Goal: Find specific page/section: Find specific page/section

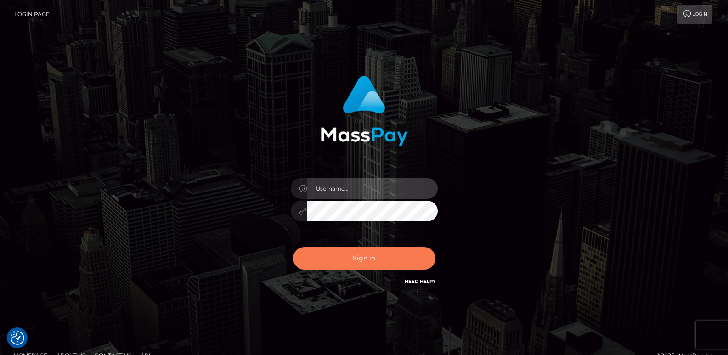
type input "[DOMAIN_NAME]"
click at [355, 260] on button "Sign in" at bounding box center [364, 258] width 142 height 23
type input "ts2.es"
click at [349, 262] on button "Sign in" at bounding box center [364, 258] width 142 height 23
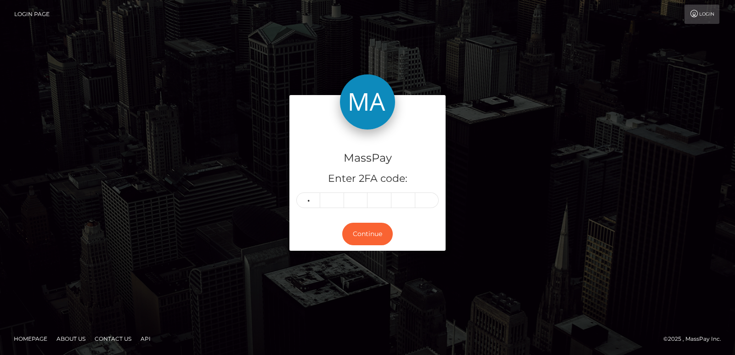
type input "5"
type input "0"
type input "2"
type input "7"
type input "6"
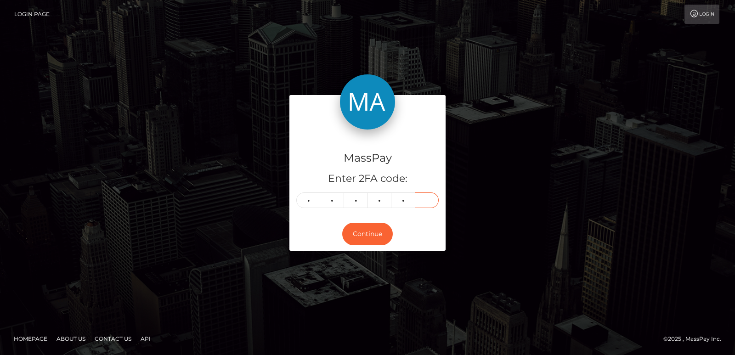
type input "6"
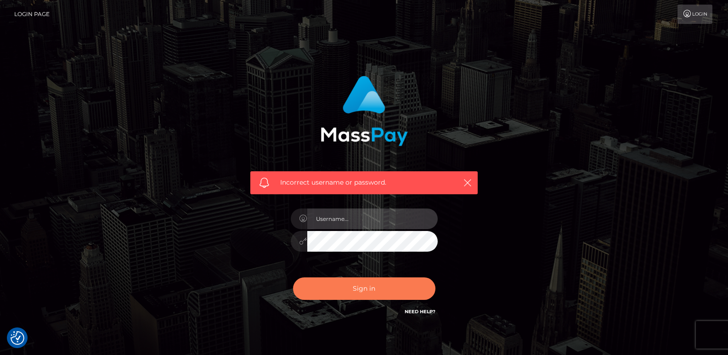
type input "[DOMAIN_NAME]"
click at [326, 293] on button "Sign in" at bounding box center [364, 288] width 142 height 23
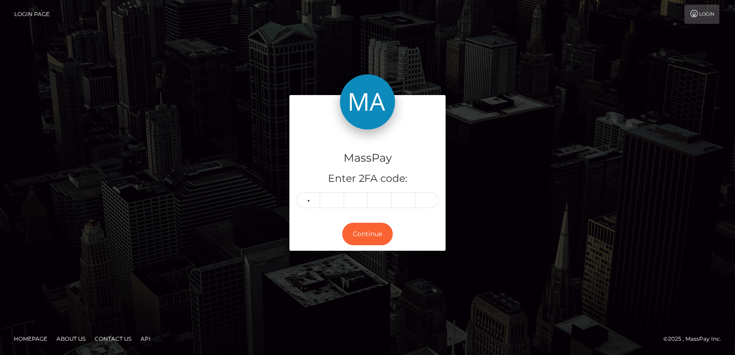
type input "0"
type input "6"
type input "7"
type input "6"
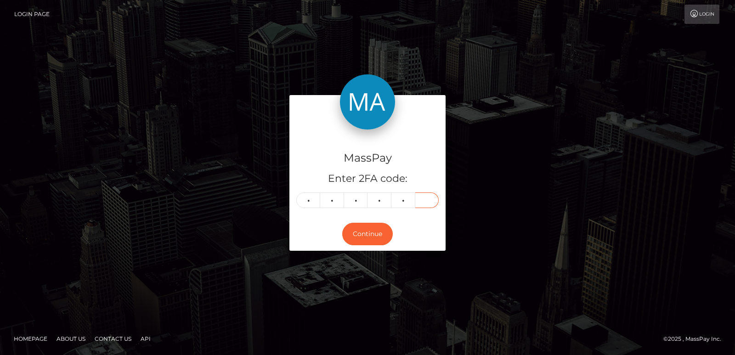
type input "6"
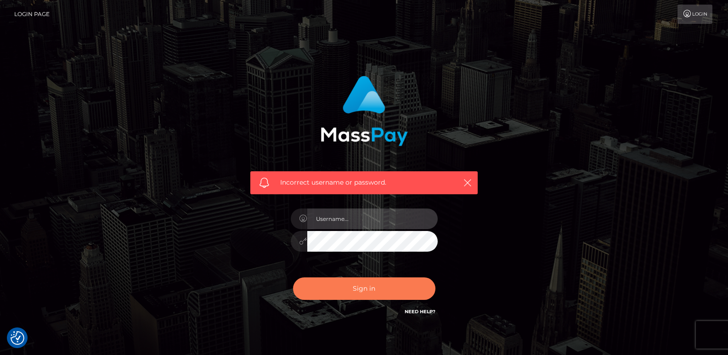
type input "ts2.es"
click at [341, 285] on button "Sign in" at bounding box center [364, 288] width 142 height 23
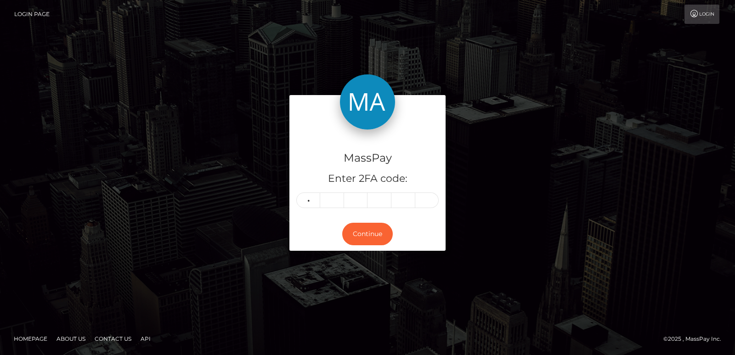
type input "0"
type input "6"
type input "1"
type input "7"
type input "6"
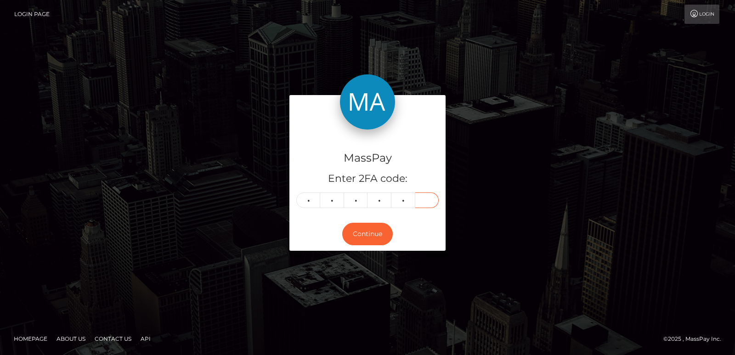
type input "6"
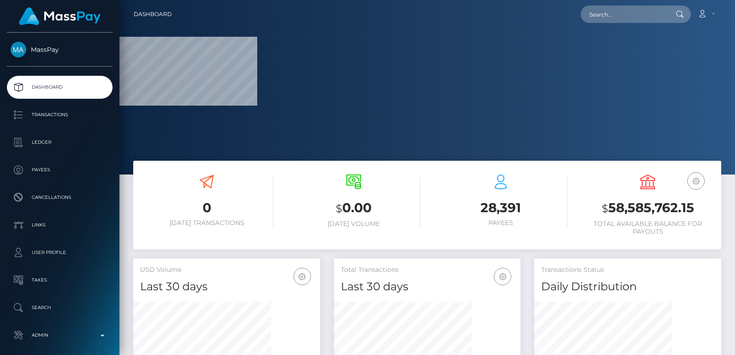
scroll to position [273, 186]
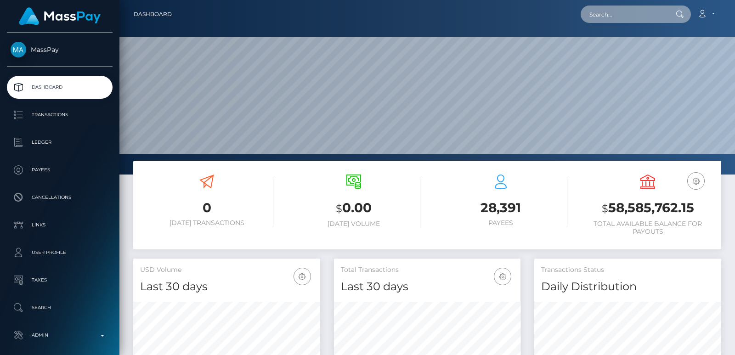
click at [599, 14] on input "text" at bounding box center [623, 14] width 86 height 17
paste input "lexiweston2007@gmail.com"
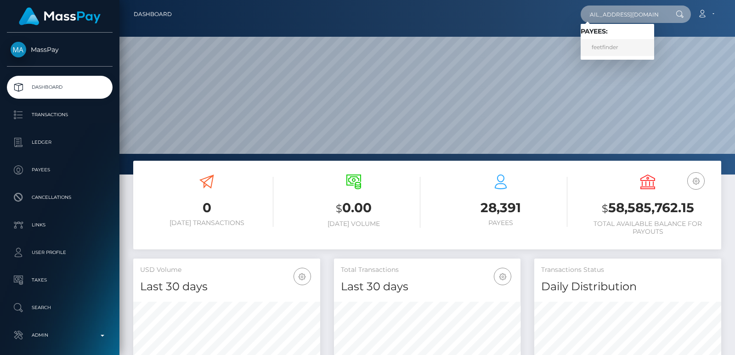
type input "lexiweston2007@gmail.com"
click at [601, 45] on link "feetfinder" at bounding box center [616, 47] width 73 height 17
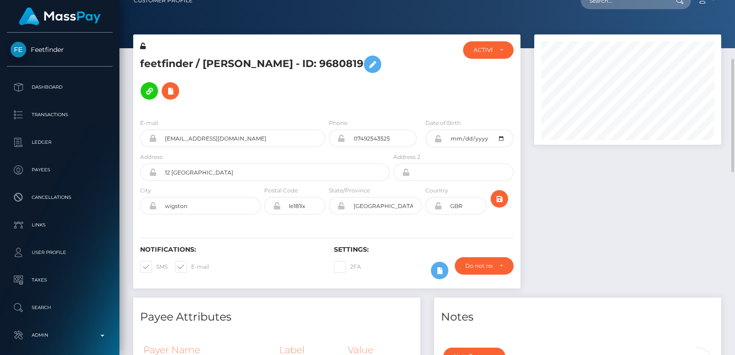
scroll to position [83, 0]
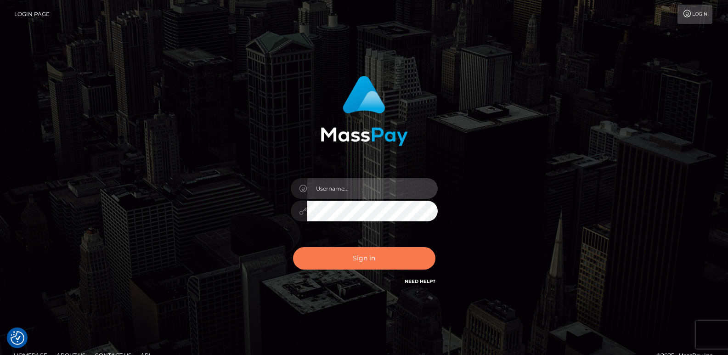
type input "[DOMAIN_NAME]"
click at [334, 253] on button "Sign in" at bounding box center [364, 258] width 142 height 23
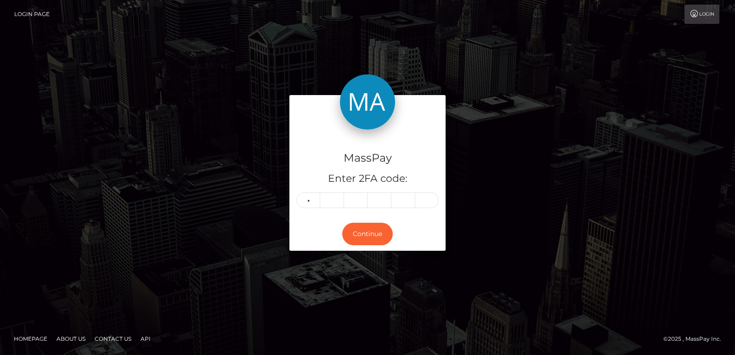
type input "6"
type input "9"
type input "7"
type input "3"
type input "0"
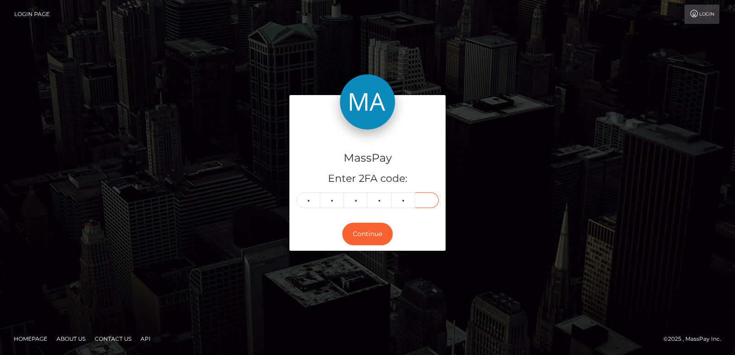
type input "3"
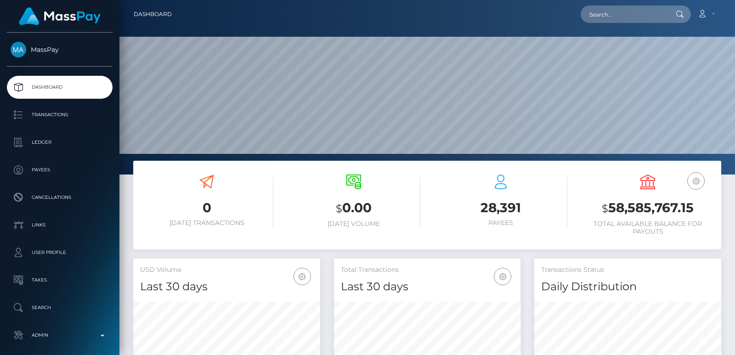
scroll to position [163, 186]
click at [602, 9] on input "text" at bounding box center [623, 14] width 86 height 17
paste input "[EMAIL_ADDRESS][DOMAIN_NAME]"
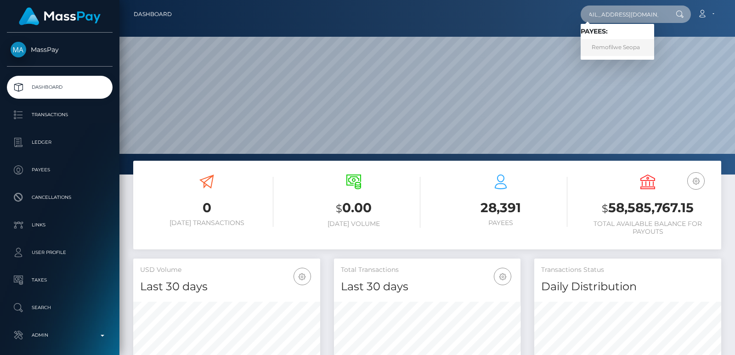
type input "[EMAIL_ADDRESS][DOMAIN_NAME]"
click at [603, 44] on link "Remofilwe Seopa" at bounding box center [616, 47] width 73 height 17
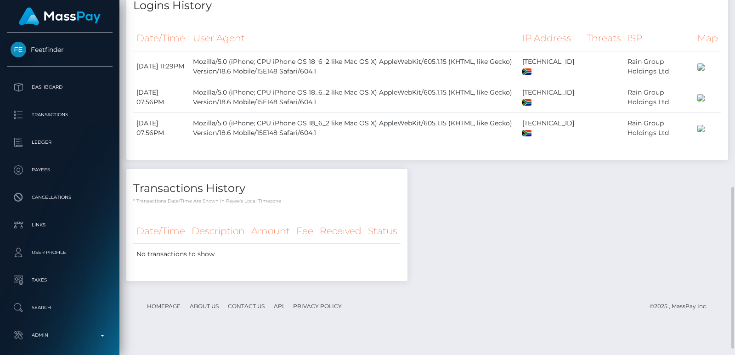
scroll to position [411, 0]
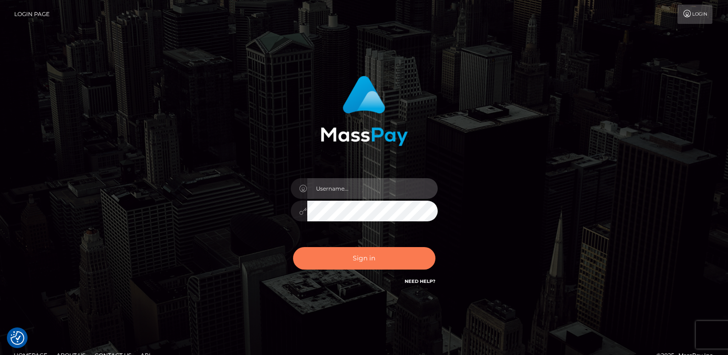
type input "ts2.es"
click at [365, 257] on button "Sign in" at bounding box center [364, 258] width 142 height 23
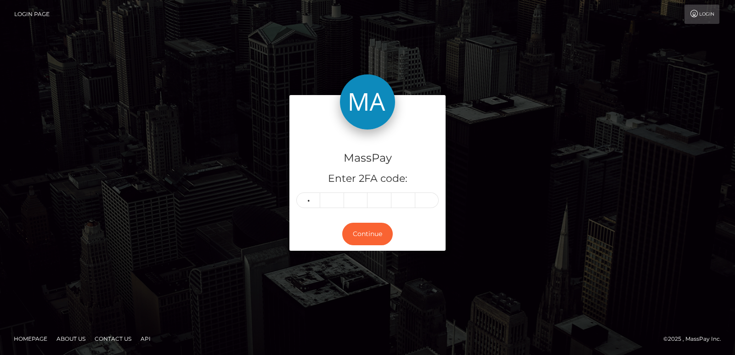
type input "1"
type input "4"
type input "2"
type input "0"
type input "4"
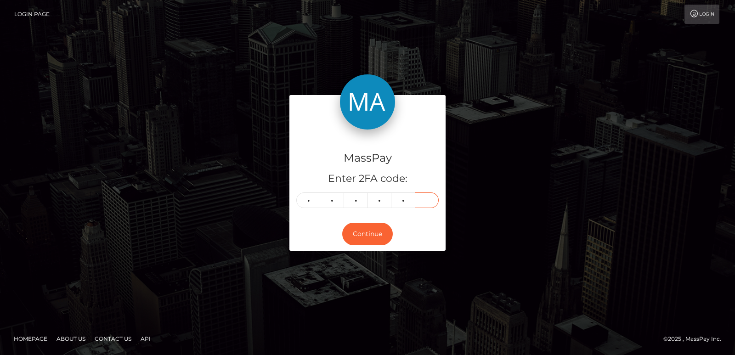
type input "6"
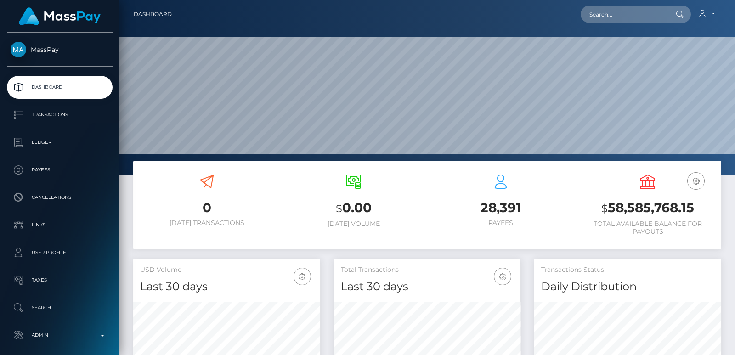
scroll to position [163, 186]
click at [599, 12] on input "text" at bounding box center [623, 14] width 86 height 17
paste input "deomi.smith@yahoo.com"
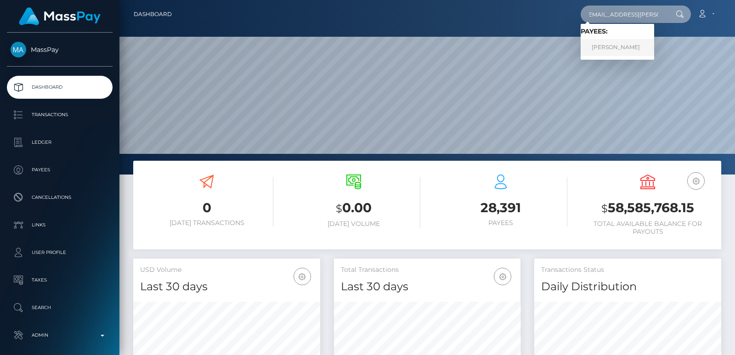
type input "deomi.smith@yahoo.com"
click at [610, 46] on link "Deomi Smith" at bounding box center [616, 47] width 73 height 17
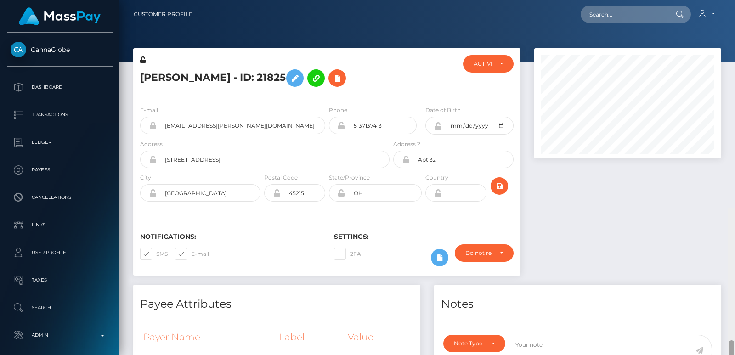
scroll to position [208, 0]
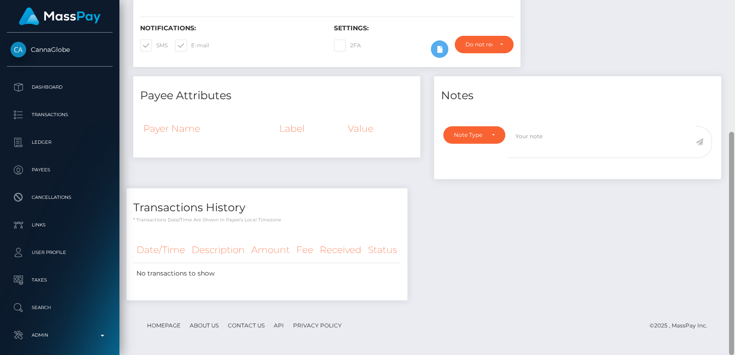
click at [731, 232] on div at bounding box center [731, 177] width 7 height 355
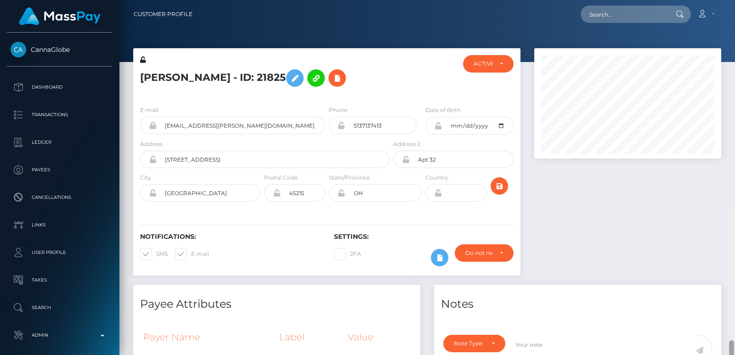
click at [631, 17] on input "text" at bounding box center [623, 14] width 86 height 17
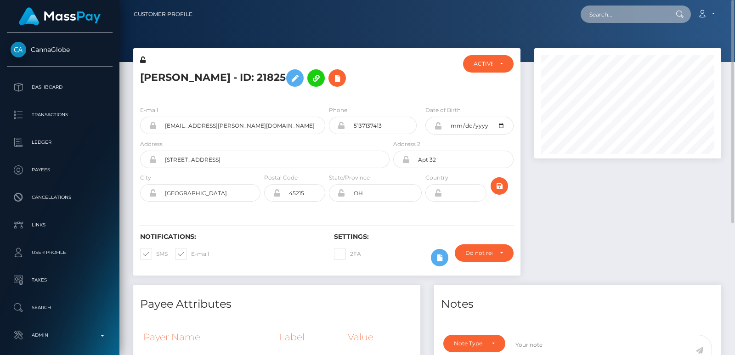
paste input "[EMAIL_ADDRESS][DOMAIN_NAME]"
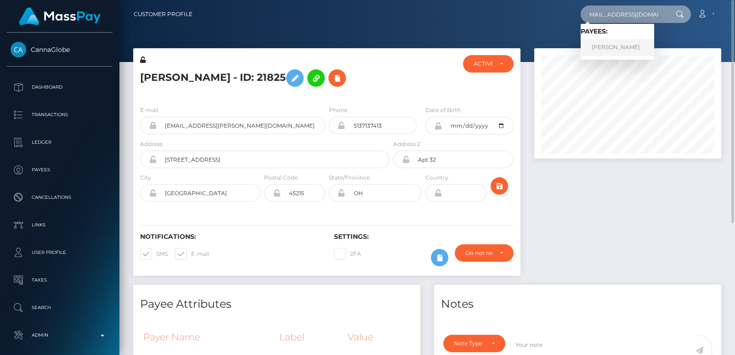
type input "[EMAIL_ADDRESS][DOMAIN_NAME]"
click at [621, 50] on link "[PERSON_NAME]" at bounding box center [616, 47] width 73 height 17
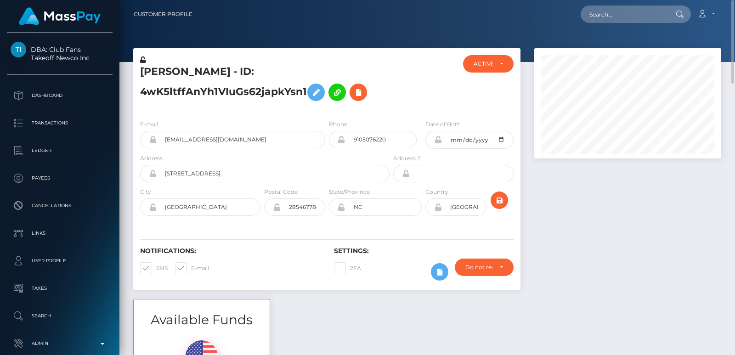
click at [161, 66] on h5 "[PERSON_NAME] - ID: 4wK5ltffAnYh1VIuGs62japkYsn1" at bounding box center [262, 85] width 244 height 41
click at [161, 66] on h5 "NAOMI NASAYA RIVERA - ID: 4wK5ltffAnYh1VIuGs62japkYsn1" at bounding box center [262, 85] width 244 height 41
copy h5 "NAOMI"
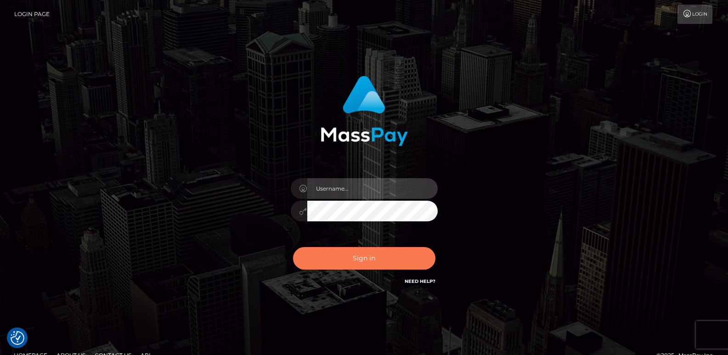
type input "ts2.es"
click at [343, 267] on button "Sign in" at bounding box center [364, 258] width 142 height 23
type input "[DOMAIN_NAME]"
click at [359, 260] on button "Sign in" at bounding box center [364, 258] width 142 height 23
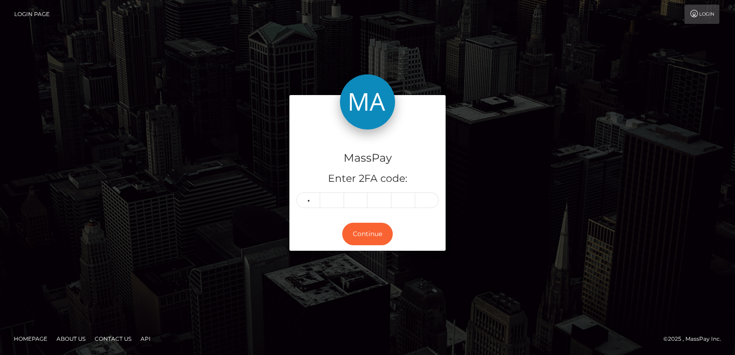
type input "3"
type input "0"
type input "4"
type input "5"
type input "1"
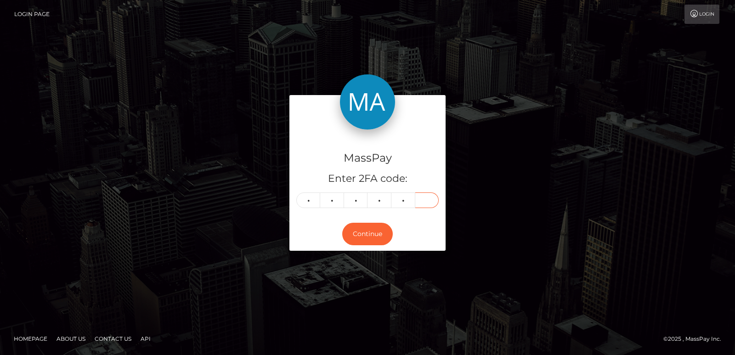
type input "5"
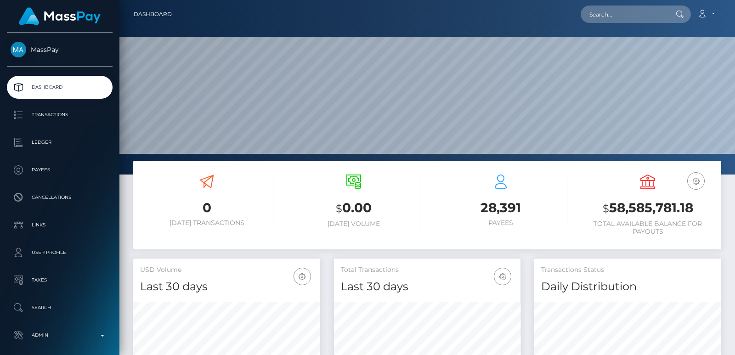
scroll to position [163, 186]
click at [596, 16] on input "text" at bounding box center [623, 14] width 86 height 17
paste input "[EMAIL_ADDRESS][DOMAIN_NAME]"
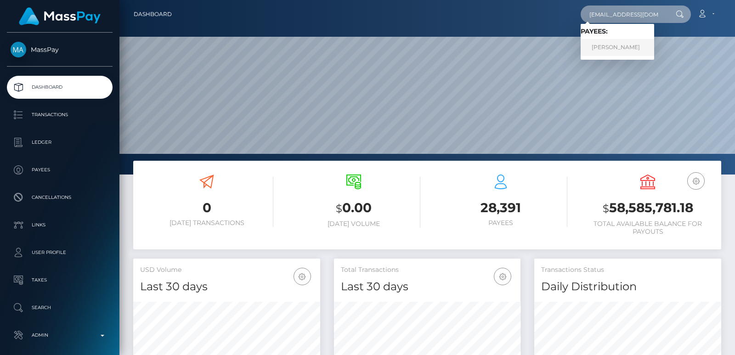
type input "[EMAIL_ADDRESS][DOMAIN_NAME]"
click at [611, 51] on link "[PERSON_NAME]" at bounding box center [616, 47] width 73 height 17
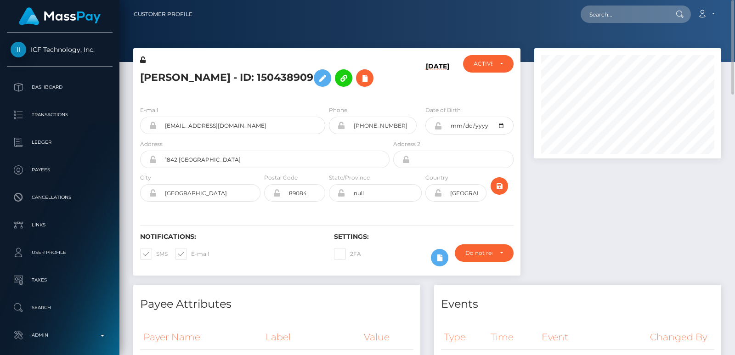
click at [565, 36] on div at bounding box center [426, 31] width 615 height 62
click at [606, 12] on input "text" at bounding box center [623, 14] width 86 height 17
paste input "jasminaisovic14@gmail.com"
type input "jasminaisovic14@gmail.com"
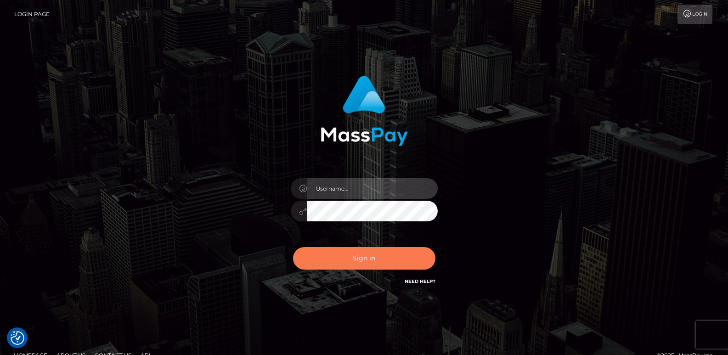
type input "[DOMAIN_NAME]"
click at [370, 264] on button "Sign in" at bounding box center [364, 258] width 142 height 23
type input "[DOMAIN_NAME]"
click at [361, 259] on button "Sign in" at bounding box center [364, 258] width 142 height 23
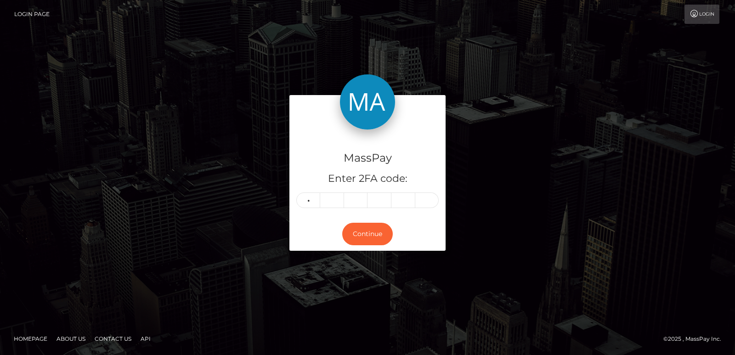
type input "5"
type input "0"
type input "3"
type input "1"
type input "5"
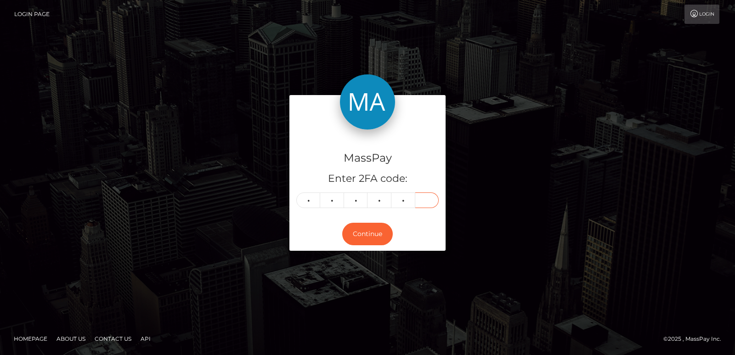
type input "6"
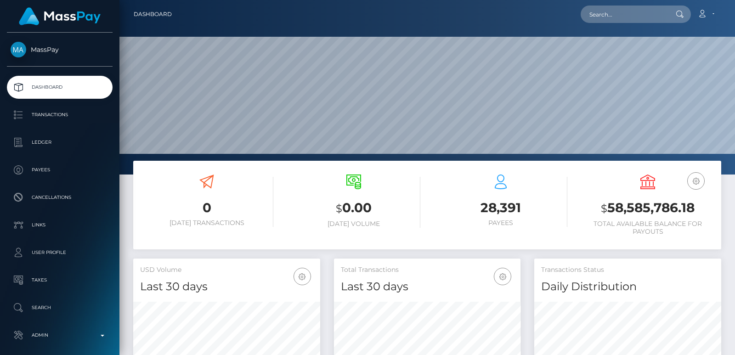
scroll to position [163, 186]
click at [605, 20] on input "text" at bounding box center [623, 14] width 86 height 17
paste input "jasminaisovic14@gmail.com"
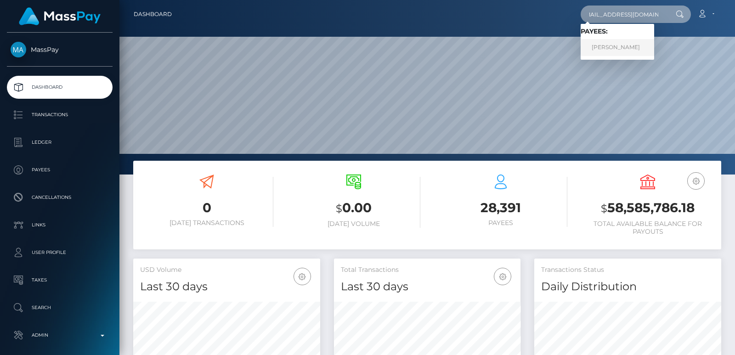
type input "jasminaisovic14@gmail.com"
click at [624, 45] on link "JASMINA ISOVIC" at bounding box center [616, 47] width 73 height 17
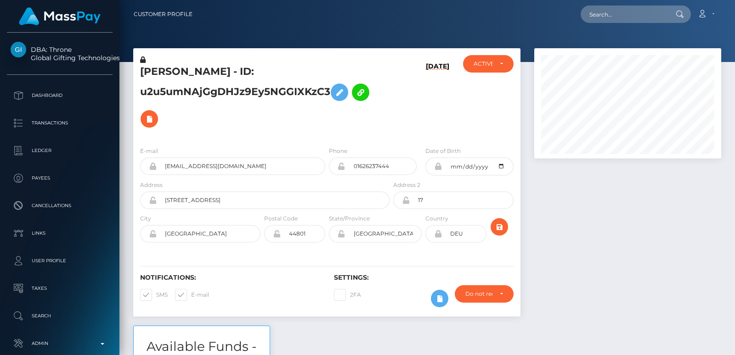
scroll to position [110, 186]
click at [600, 12] on input "text" at bounding box center [623, 14] width 86 height 17
paste input "jasminaisovic14@gmail.com"
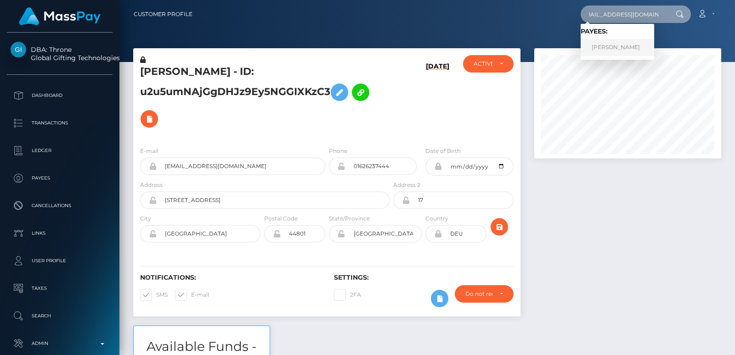
type input "jasminaisovic14@gmail.com"
click at [602, 50] on link "JASMINA ISOVIC" at bounding box center [616, 47] width 73 height 17
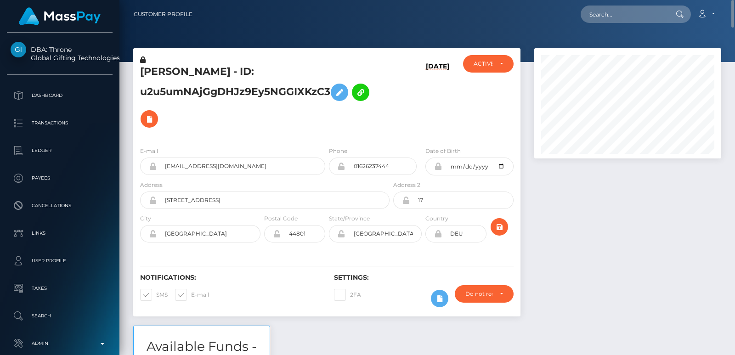
click at [156, 72] on h5 "JASMINA ISOVIC - ID: u2u5umNAjGgDHJz9Ey5NGGIXKzC3" at bounding box center [262, 99] width 244 height 68
copy h5 "JASMINA"
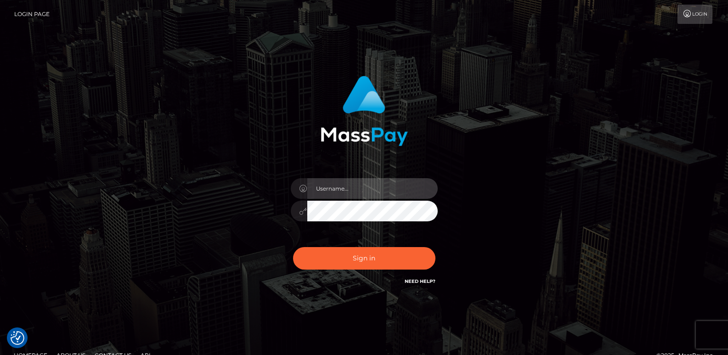
type input "[DOMAIN_NAME]"
click at [366, 270] on div "Sign in Need Help?" at bounding box center [364, 262] width 161 height 41
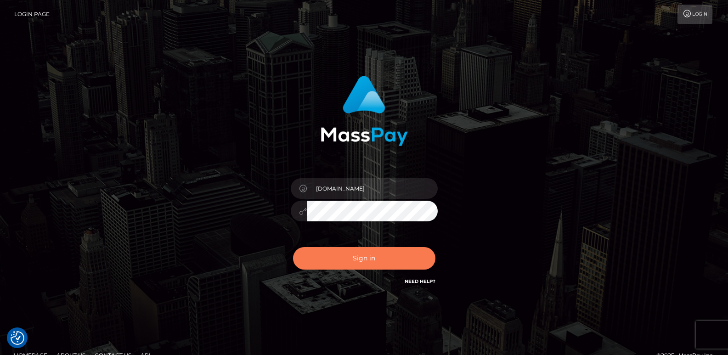
click at [372, 258] on button "Sign in" at bounding box center [364, 258] width 142 height 23
type input "[DOMAIN_NAME]"
click at [379, 257] on button "Sign in" at bounding box center [364, 258] width 142 height 23
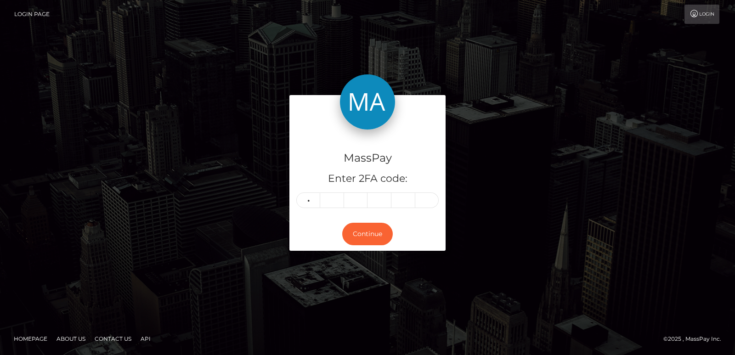
type input "6"
type input "2"
type input "4"
type input "8"
type input "7"
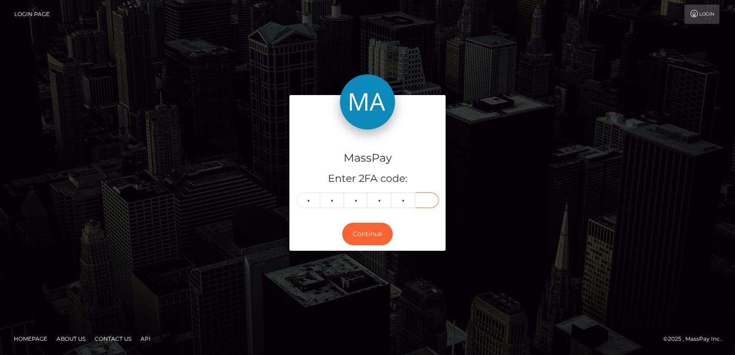
type input "6"
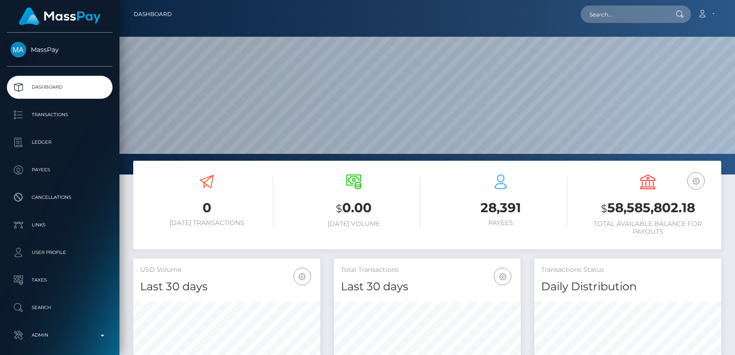
scroll to position [163, 186]
click at [593, 13] on input "text" at bounding box center [623, 14] width 86 height 17
paste input "[EMAIL_ADDRESS][DOMAIN_NAME]"
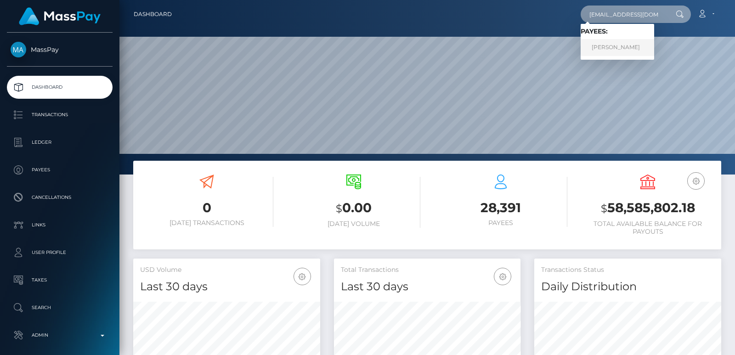
type input "[EMAIL_ADDRESS][DOMAIN_NAME]"
click at [597, 48] on link "[PERSON_NAME]" at bounding box center [616, 47] width 73 height 17
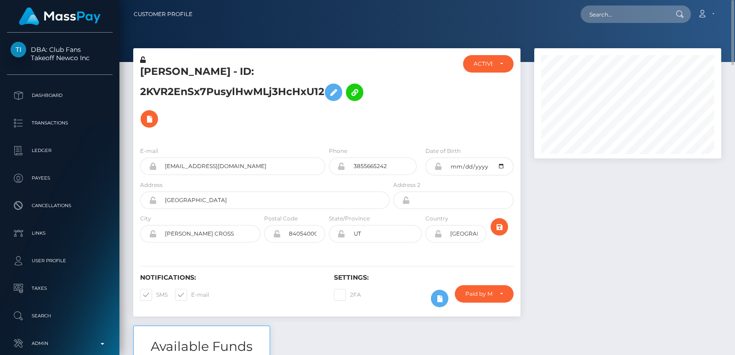
click at [159, 73] on h5 "DONNA MARIE MARQUEZ - ID: 2KVR2EnSx7PusylHwMLj3HcHxU12" at bounding box center [262, 99] width 244 height 68
copy h5 "DONNA"
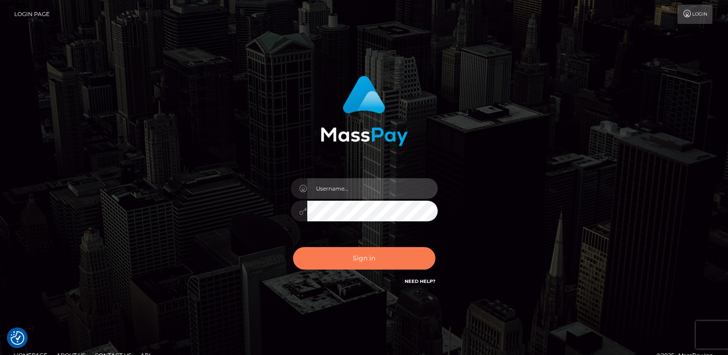
type input "ts2.es"
click at [329, 252] on button "Sign in" at bounding box center [364, 258] width 142 height 23
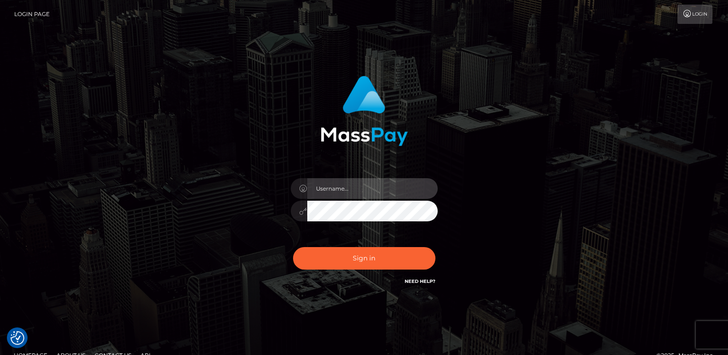
type input "[DOMAIN_NAME]"
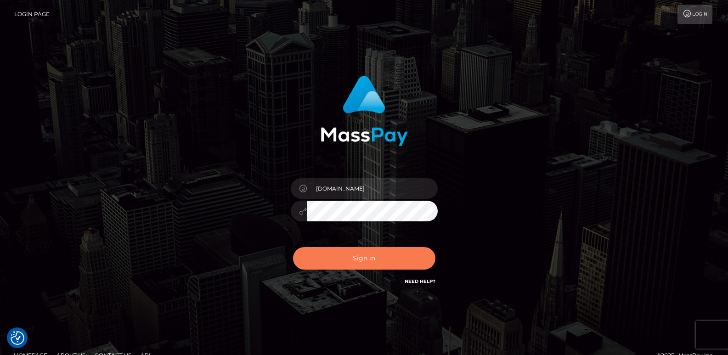
click at [329, 252] on button "Sign in" at bounding box center [364, 258] width 142 height 23
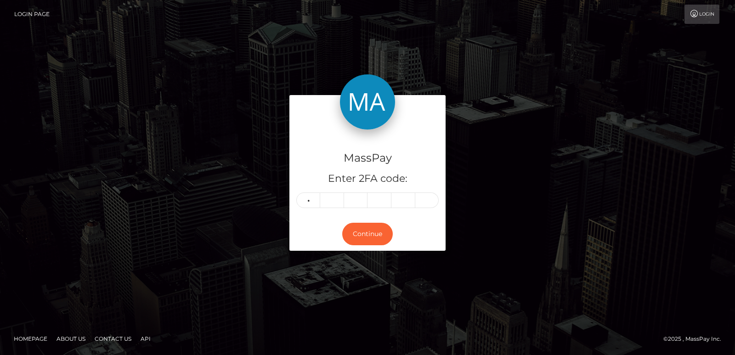
type input "8"
type input "7"
type input "4"
type input "9"
type input "4"
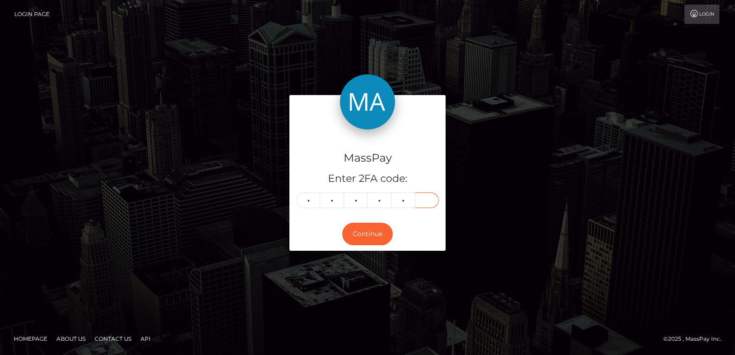
type input "8"
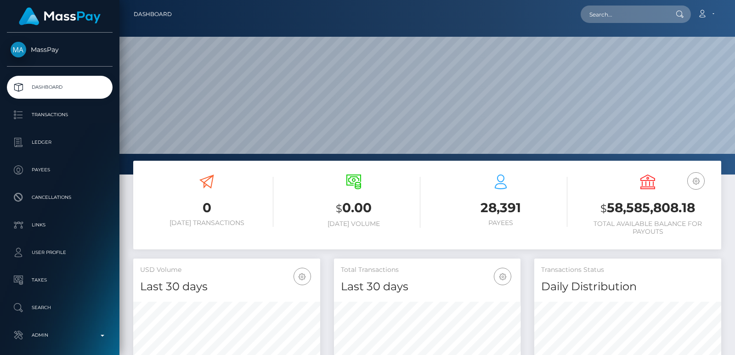
scroll to position [273, 186]
click at [599, 15] on input "text" at bounding box center [623, 14] width 86 height 17
paste input "[EMAIL_ADDRESS][DOMAIN_NAME]"
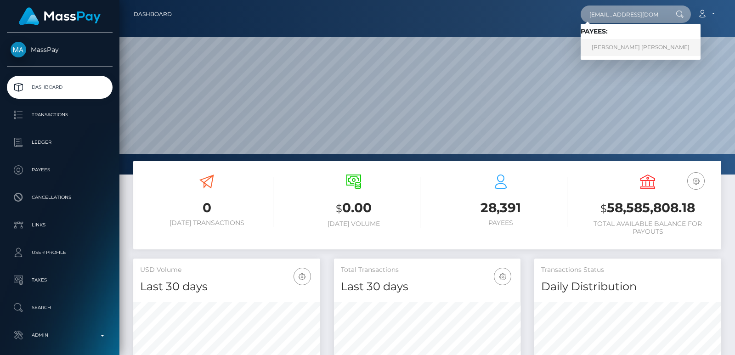
type input "[EMAIL_ADDRESS][DOMAIN_NAME]"
click at [602, 49] on link "JOLENE ELYSE FOLL GARD" at bounding box center [640, 47] width 120 height 17
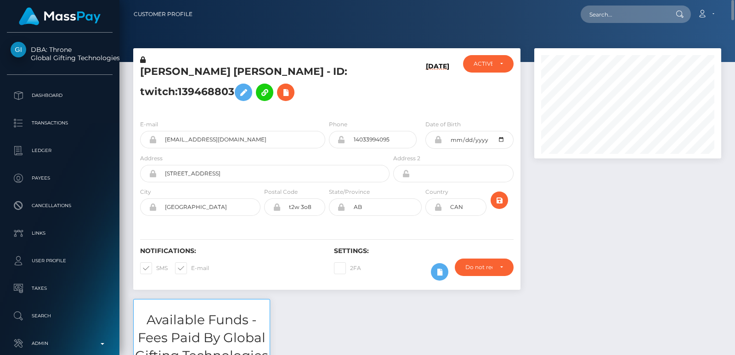
click at [161, 68] on h5 "[PERSON_NAME] [PERSON_NAME] - ID: twitch:139468803" at bounding box center [262, 85] width 244 height 41
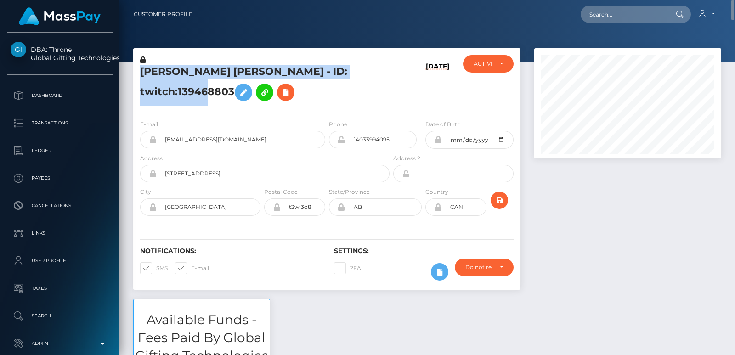
click at [161, 68] on h5 "JOLENE ELYSE FOLL GARD - ID: twitch:139468803" at bounding box center [262, 85] width 244 height 41
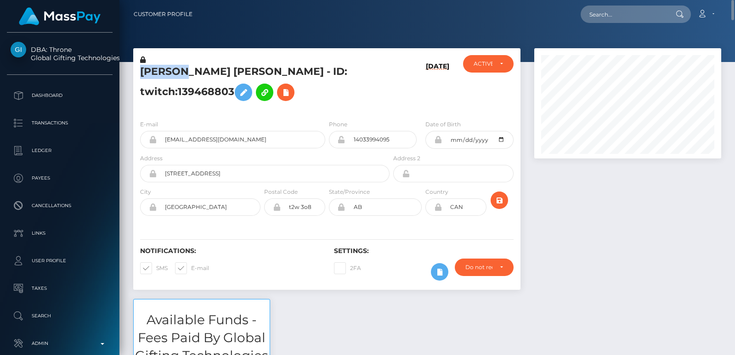
click at [161, 68] on h5 "JOLENE ELYSE FOLL GARD - ID: twitch:139468803" at bounding box center [262, 85] width 244 height 41
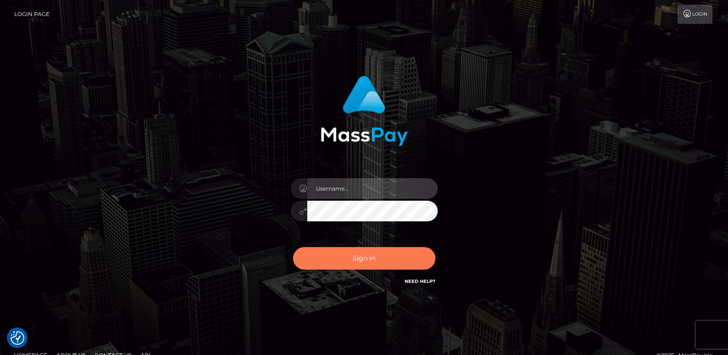
type input "[DOMAIN_NAME]"
click at [346, 254] on button "Sign in" at bounding box center [364, 258] width 142 height 23
type input "[DOMAIN_NAME]"
click at [342, 264] on button "Sign in" at bounding box center [364, 258] width 142 height 23
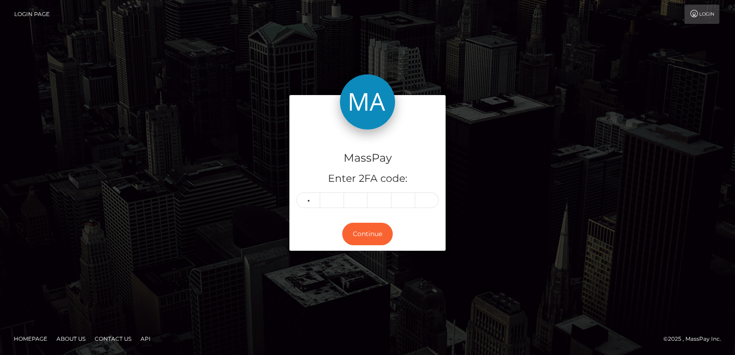
type input "2"
type input "9"
type input "0"
type input "9"
type input "6"
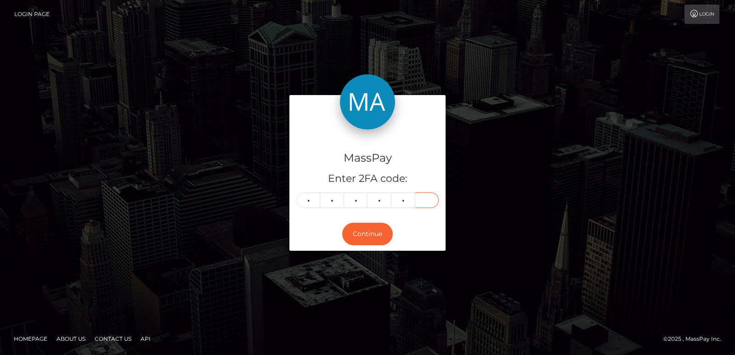
type input "8"
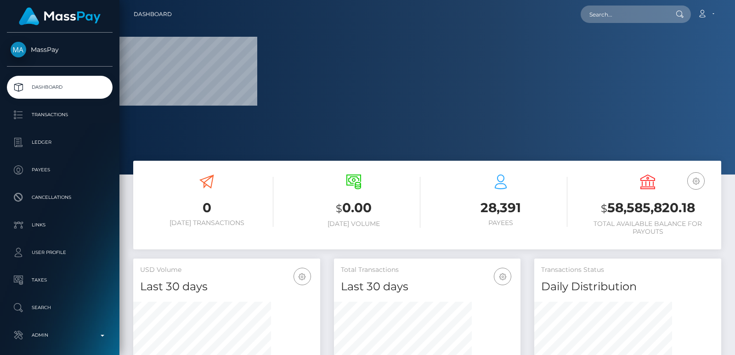
scroll to position [163, 186]
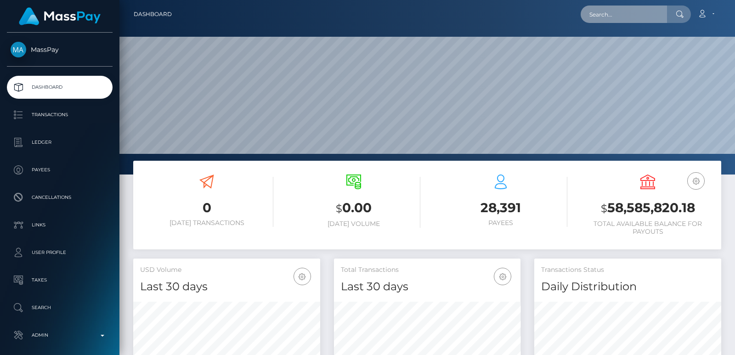
click at [600, 15] on input "text" at bounding box center [623, 14] width 86 height 17
paste input "tommy.cee@yandex.com"
type input "tommy.cee@yandex.com"
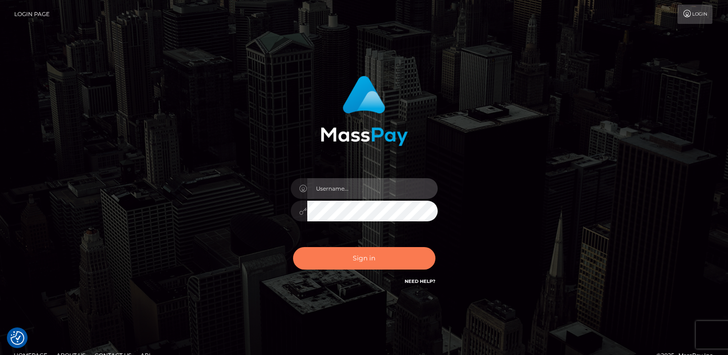
type input "[DOMAIN_NAME]"
click at [343, 263] on button "Sign in" at bounding box center [364, 258] width 142 height 23
type input "[DOMAIN_NAME]"
click at [354, 259] on button "Sign in" at bounding box center [364, 258] width 142 height 23
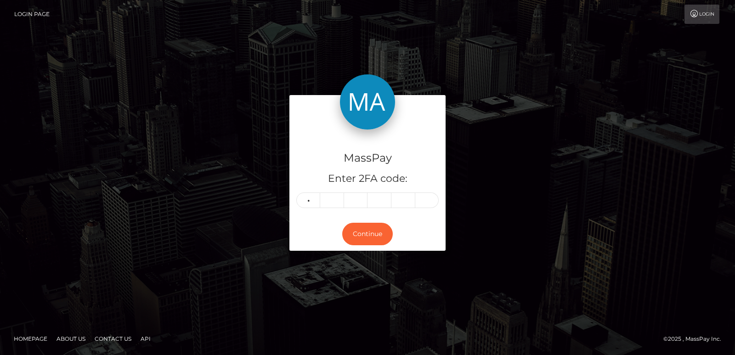
type input "9"
type input "5"
type input "4"
type input "6"
type input "4"
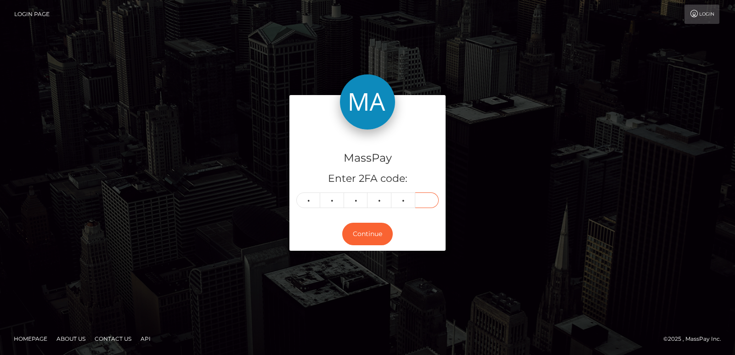
type input "1"
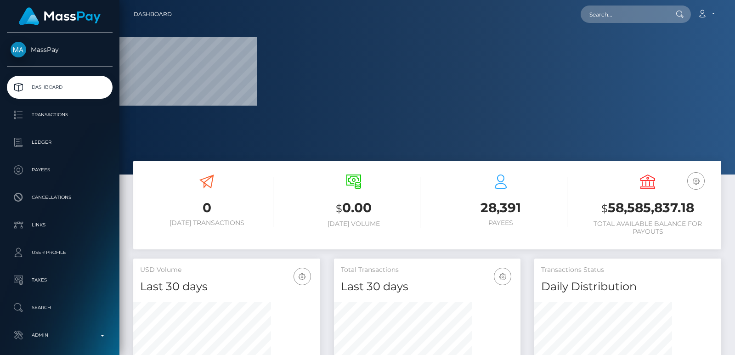
scroll to position [273, 186]
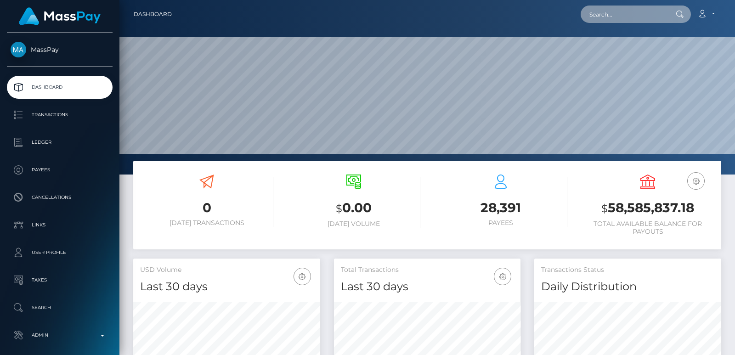
click at [611, 17] on input "text" at bounding box center [623, 14] width 86 height 17
paste input "[EMAIL_ADDRESS][DOMAIN_NAME]"
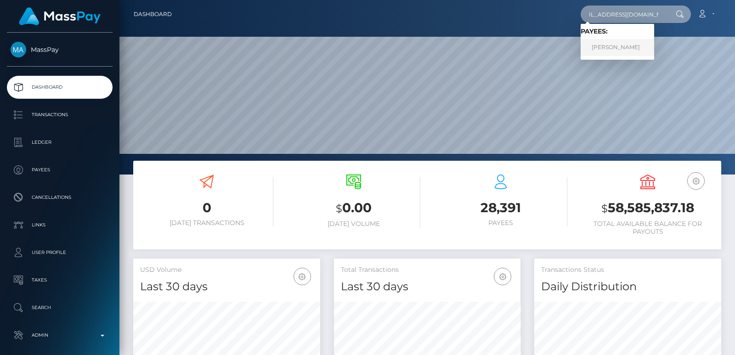
type input "[EMAIL_ADDRESS][DOMAIN_NAME]"
click at [605, 54] on link "[PERSON_NAME]" at bounding box center [616, 47] width 73 height 17
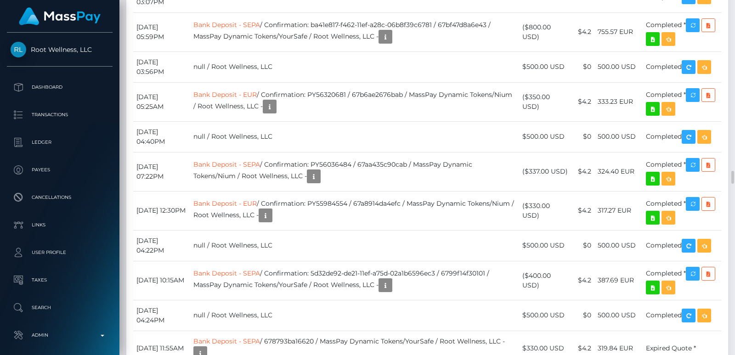
scroll to position [110, 186]
click at [734, 28] on div at bounding box center [731, 177] width 7 height 355
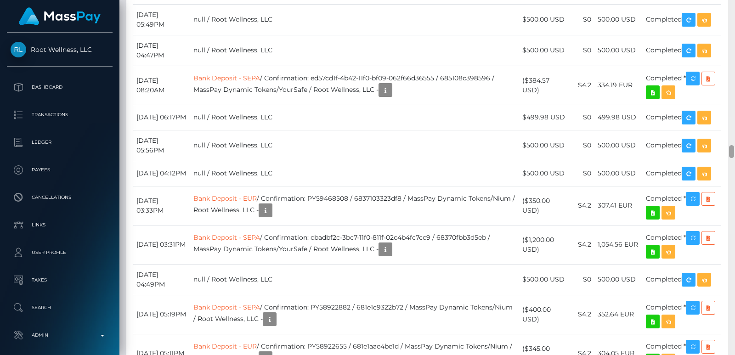
click at [734, 28] on div at bounding box center [731, 177] width 7 height 355
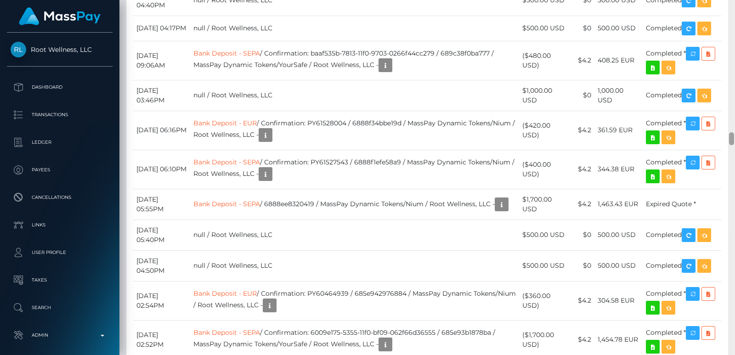
click at [734, 28] on div at bounding box center [731, 177] width 7 height 355
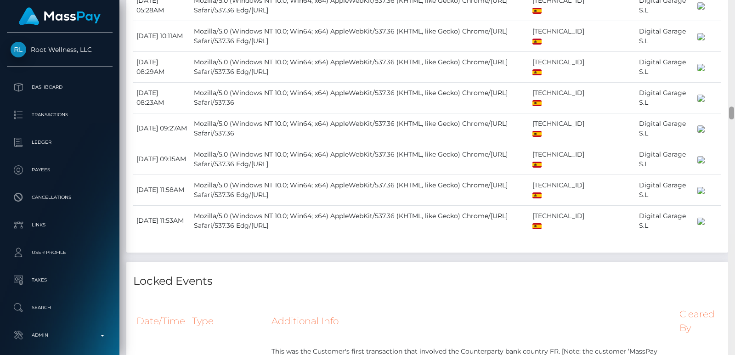
click at [734, 28] on div at bounding box center [731, 177] width 7 height 355
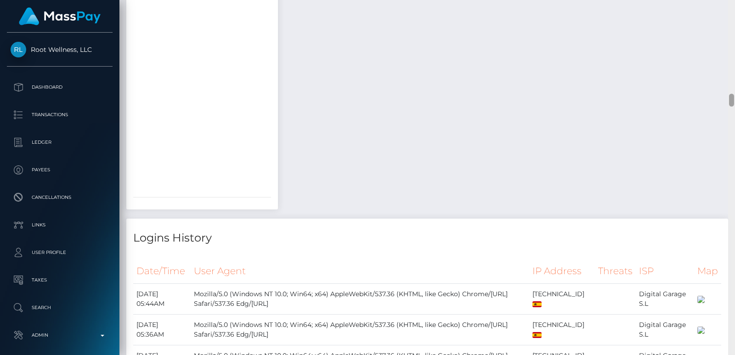
click at [734, 28] on div at bounding box center [731, 177] width 7 height 355
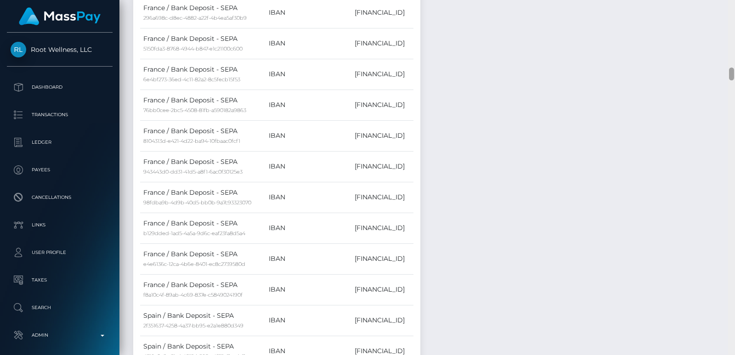
click at [734, 28] on div at bounding box center [731, 177] width 7 height 355
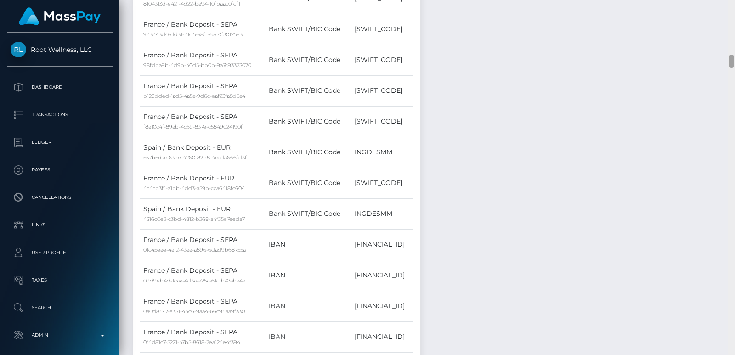
click at [734, 28] on div at bounding box center [731, 177] width 7 height 355
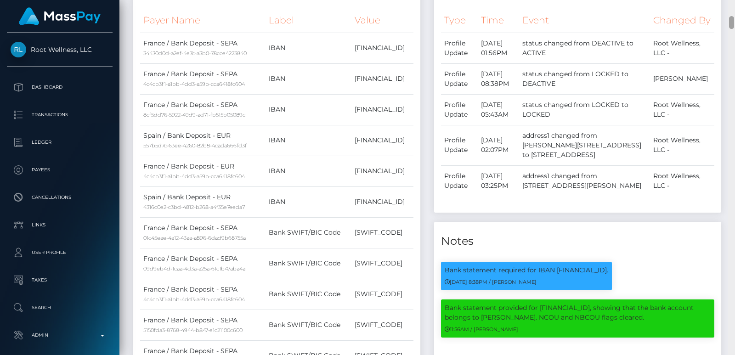
click at [734, 28] on div at bounding box center [731, 177] width 7 height 355
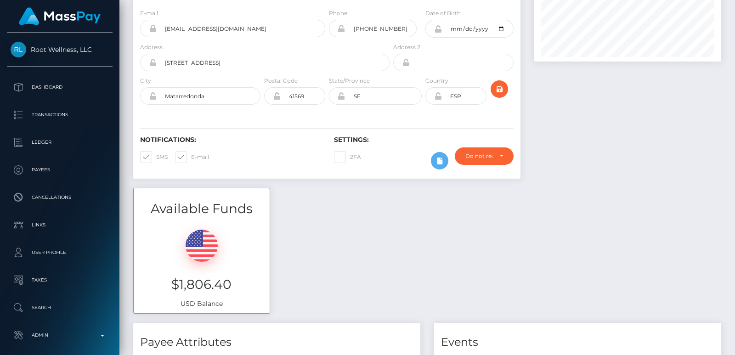
click at [731, 2] on div "Customer Profile Loading... Loading..." at bounding box center [426, 177] width 615 height 355
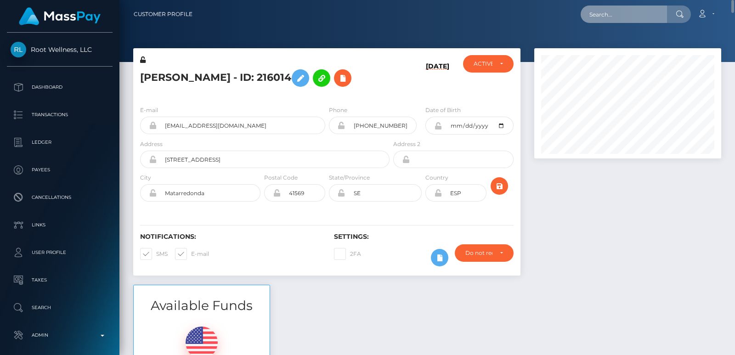
click at [612, 11] on input "text" at bounding box center [623, 14] width 86 height 17
paste input "arifbhatti619@gmail.com"
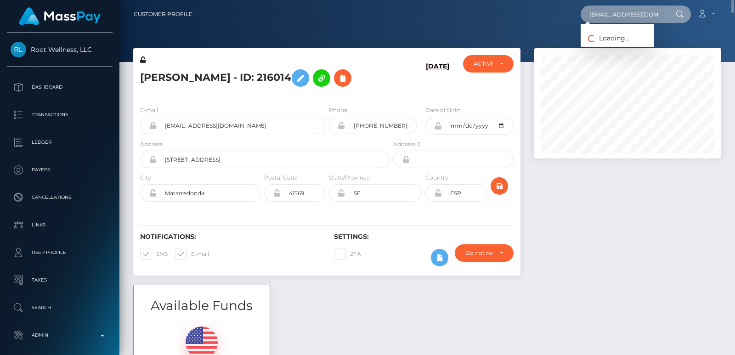
scroll to position [0, 1]
type input "arifbhatti619@gmail.com"
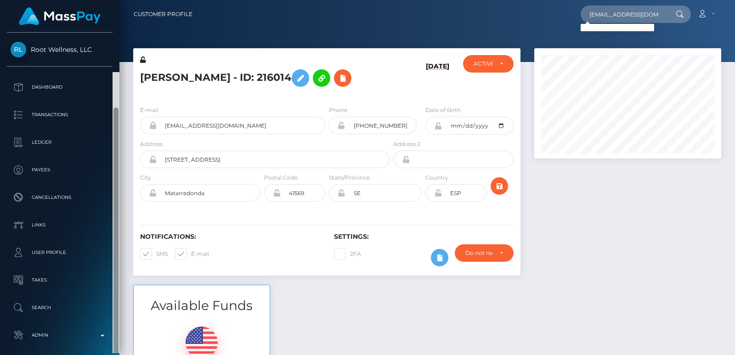
click at [118, 321] on div at bounding box center [116, 232] width 7 height 321
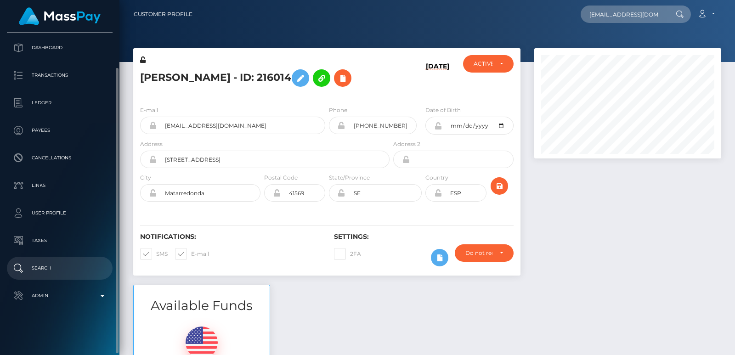
click at [62, 266] on p "Search" at bounding box center [60, 268] width 98 height 14
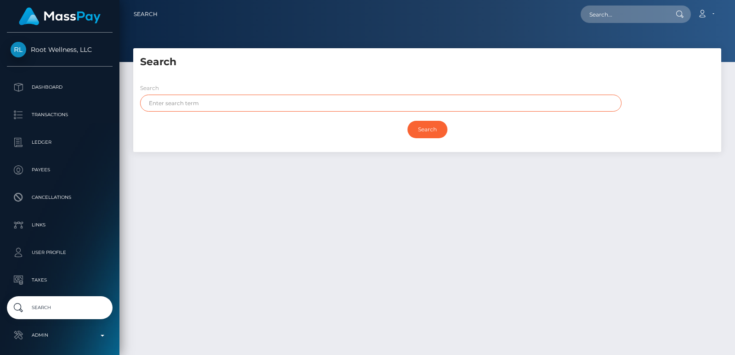
click at [162, 108] on input "text" at bounding box center [380, 103] width 481 height 17
paste input "Bhatti"
type input "Bhatti"
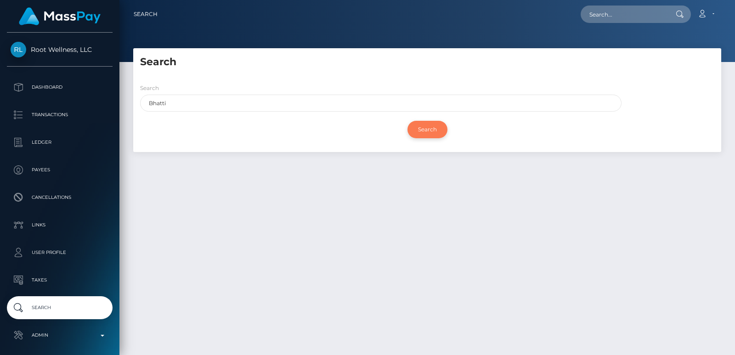
click at [433, 132] on input "Search" at bounding box center [427, 129] width 40 height 17
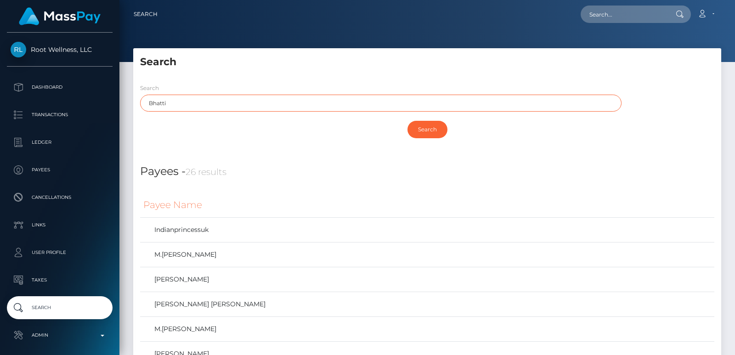
click at [158, 101] on input "Bhatti" at bounding box center [380, 103] width 481 height 17
paste input "[PERSON_NAME]"
click at [234, 50] on div "Search" at bounding box center [427, 58] width 588 height 21
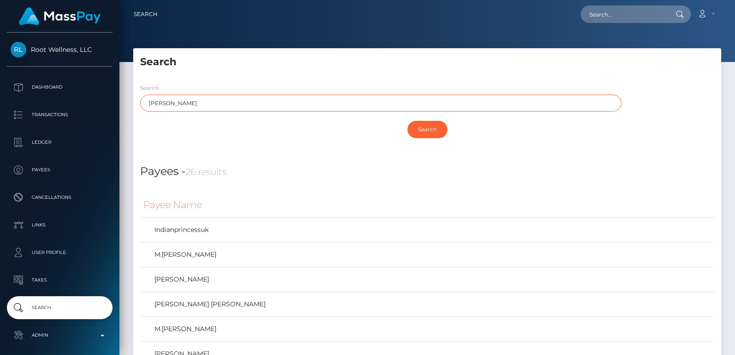
click at [189, 102] on input "Muhammad Arif" at bounding box center [380, 103] width 481 height 17
type input "Muhammad"
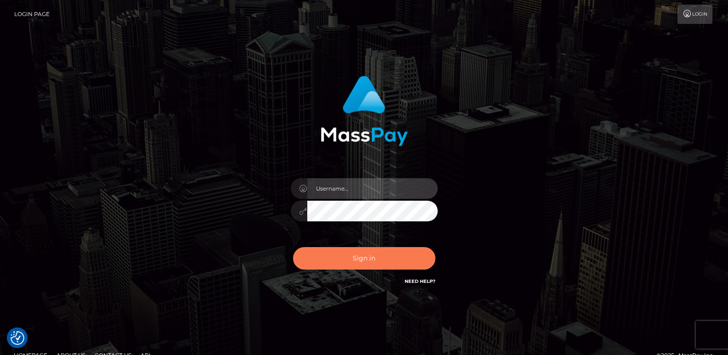
type input "[DOMAIN_NAME]"
click at [360, 251] on button "Sign in" at bounding box center [364, 258] width 142 height 23
type input "ts2.es"
click at [363, 260] on button "Sign in" at bounding box center [364, 258] width 142 height 23
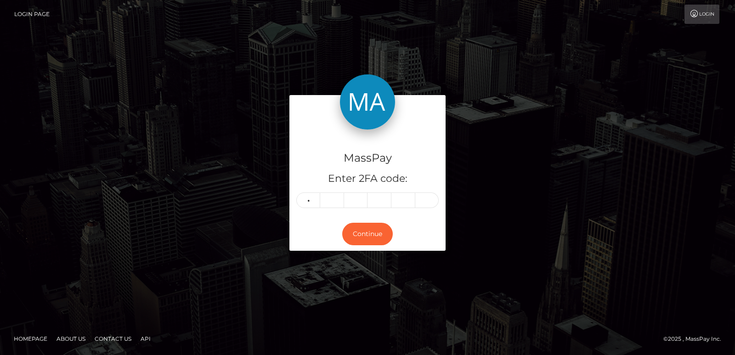
type input "8"
type input "7"
type input "5"
type input "2"
type input "5"
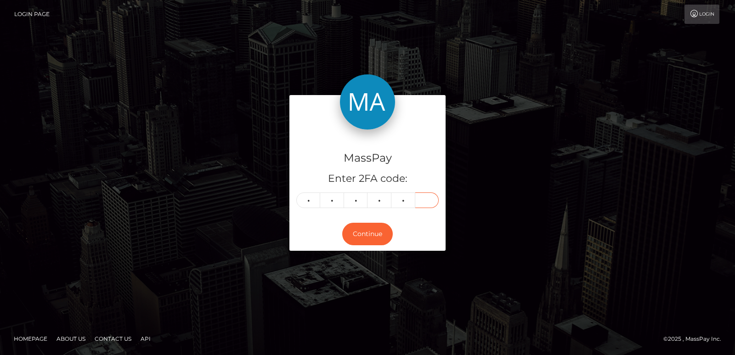
type input "9"
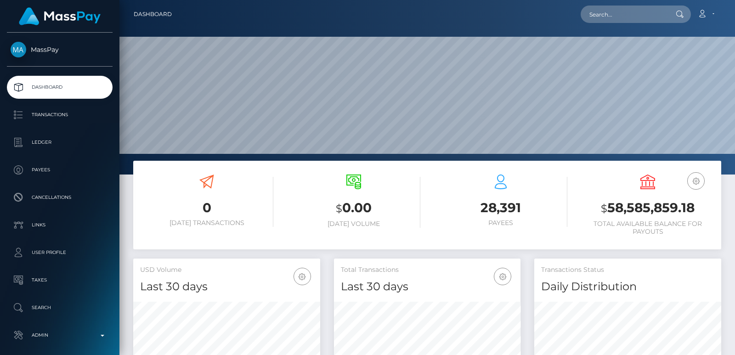
scroll to position [273, 186]
click at [605, 11] on input "text" at bounding box center [623, 14] width 86 height 17
paste input "[EMAIL_ADDRESS][DOMAIN_NAME]"
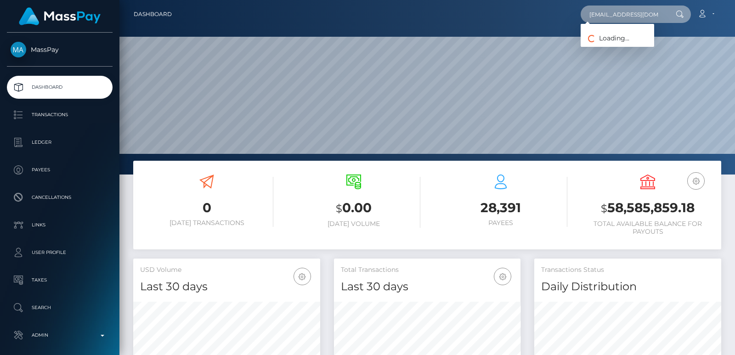
scroll to position [0, 3]
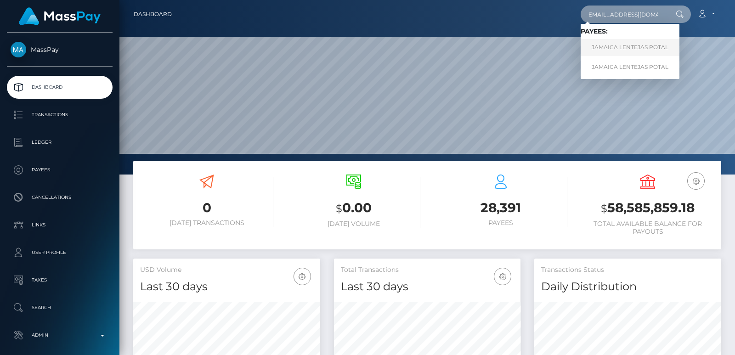
type input "[EMAIL_ADDRESS][DOMAIN_NAME]"
click at [608, 45] on link "JAMAICA LENTEJAS POTAL" at bounding box center [629, 47] width 99 height 17
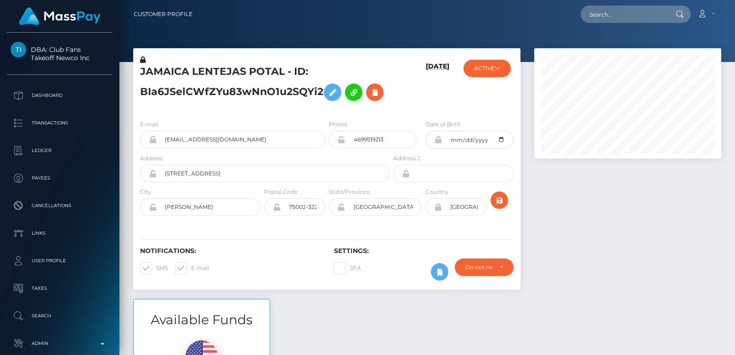
scroll to position [110, 186]
click at [609, 11] on input "text" at bounding box center [623, 14] width 86 height 17
paste input "jamaicapotal@gmail.com"
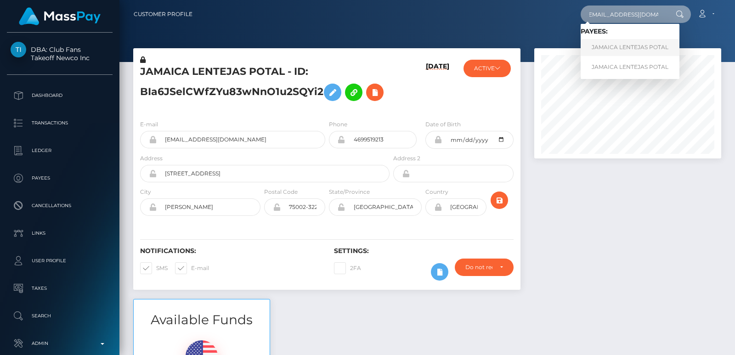
type input "jamaicapotal@gmail.com"
click at [615, 54] on link "JAMAICA LENTEJAS POTAL" at bounding box center [629, 47] width 99 height 17
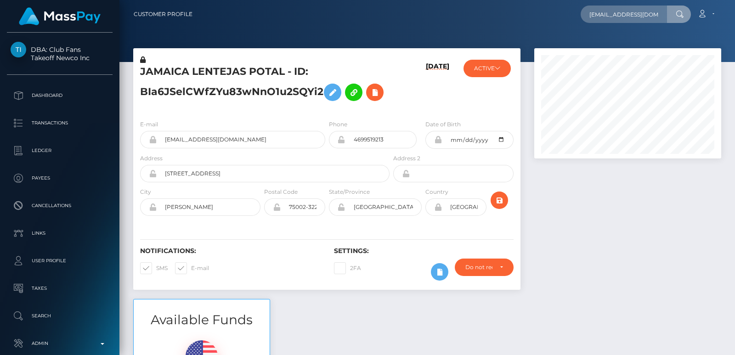
scroll to position [0, 3]
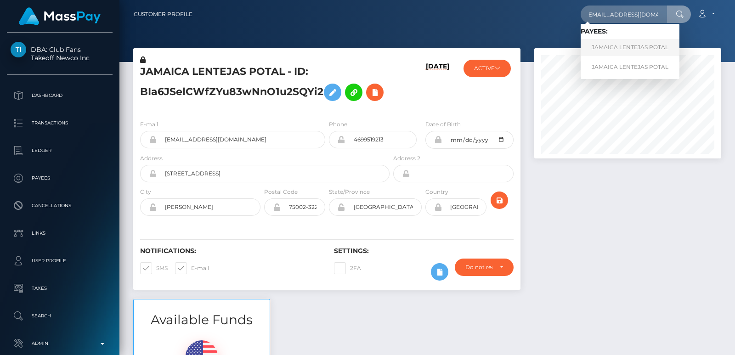
type input "jamaicapotal@gmail.com"
click at [625, 47] on link "JAMAICA LENTEJAS POTAL" at bounding box center [629, 47] width 99 height 17
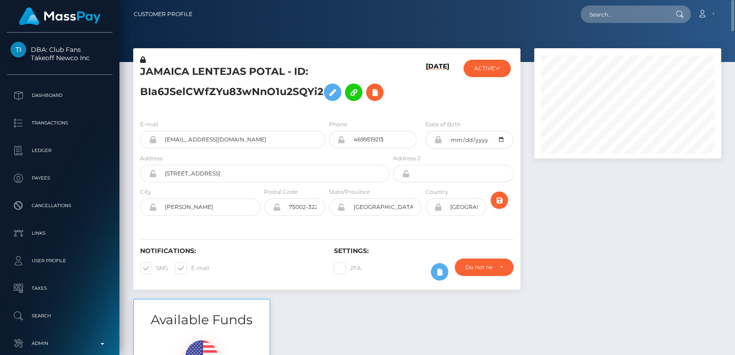
click at [172, 74] on h5 "JAMAICA LENTEJAS POTAL - ID: BIa6JSelCWfZYu83wNnO1u2SQYi2" at bounding box center [262, 85] width 244 height 41
copy h5 "JAMAICA"
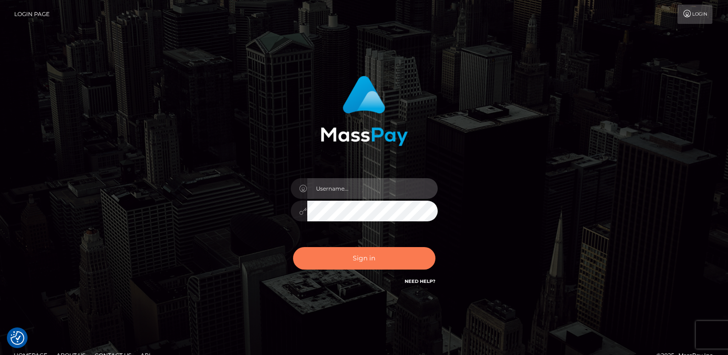
type input "[DOMAIN_NAME]"
click at [340, 261] on button "Sign in" at bounding box center [364, 258] width 142 height 23
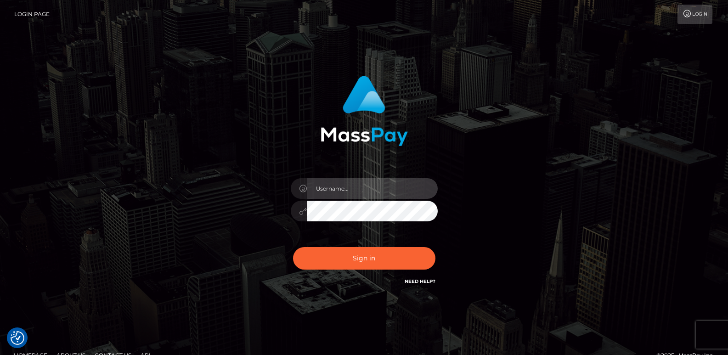
type input "[DOMAIN_NAME]"
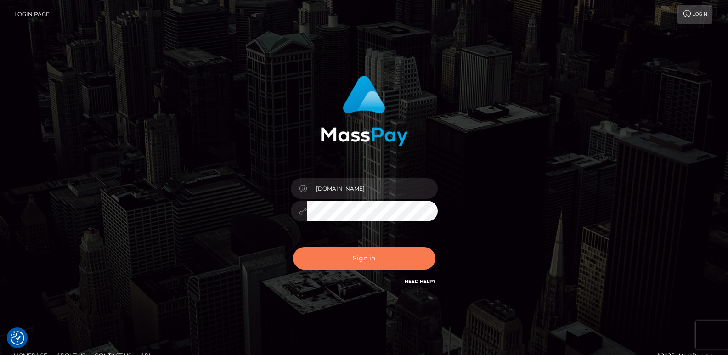
click at [340, 261] on button "Sign in" at bounding box center [364, 258] width 142 height 23
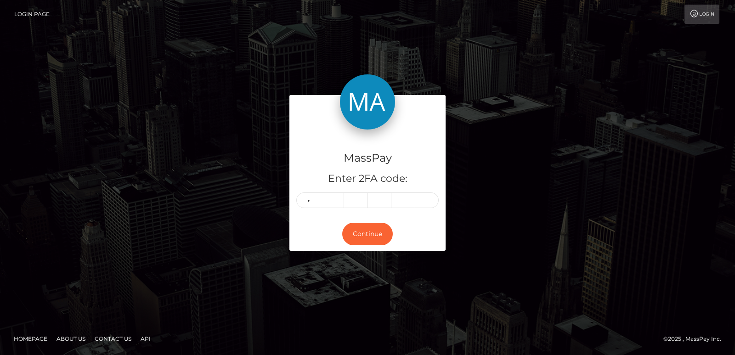
type input "4"
type input "2"
type input "6"
type input "1"
type input "8"
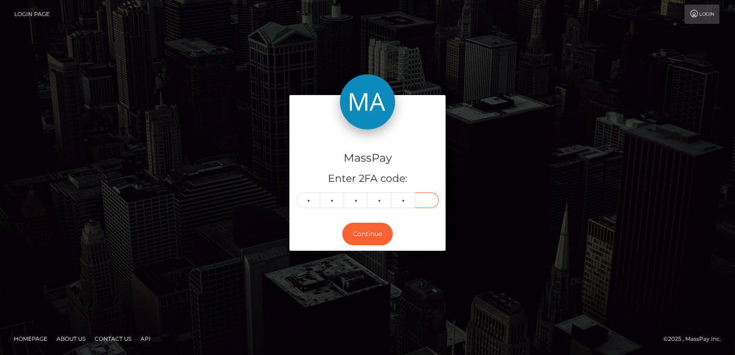
type input "7"
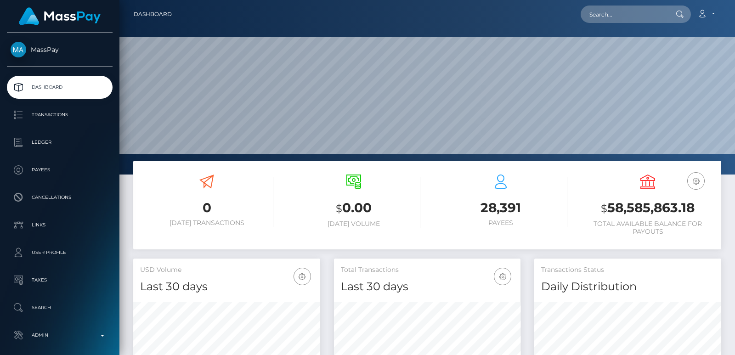
scroll to position [163, 186]
click at [623, 13] on input "text" at bounding box center [623, 14] width 86 height 17
paste input "summerl131415@gmail.com"
type input "summerl131415@gmail.com"
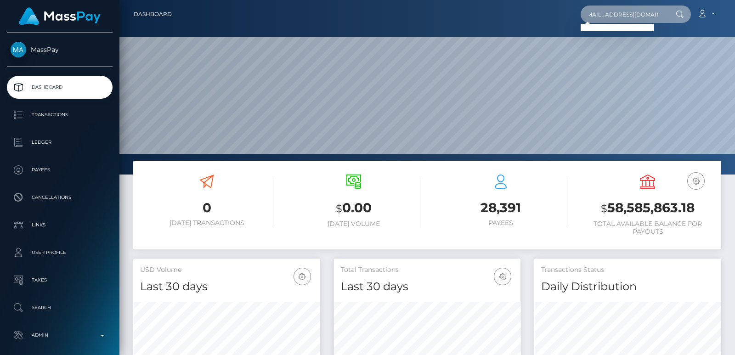
scroll to position [0, 0]
click at [613, 12] on input "summerl131415@gmail.com" at bounding box center [623, 14] width 86 height 17
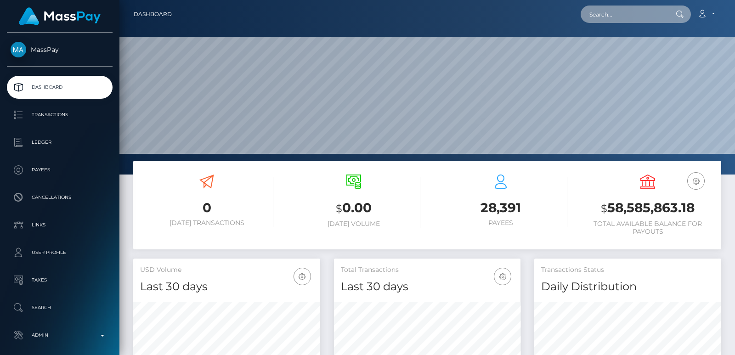
paste input "summerl131415@gmail.com"
type input "summerl131415@gmail.com"
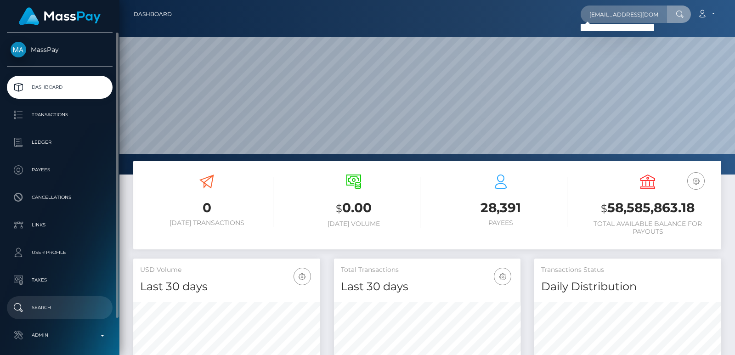
click at [45, 302] on p "Search" at bounding box center [60, 308] width 98 height 14
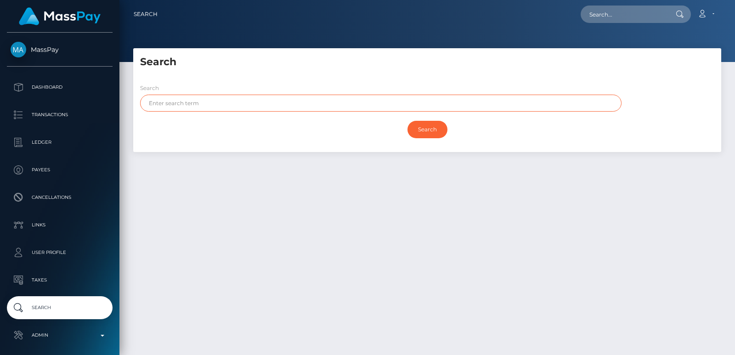
click at [182, 102] on input "text" at bounding box center [380, 103] width 481 height 17
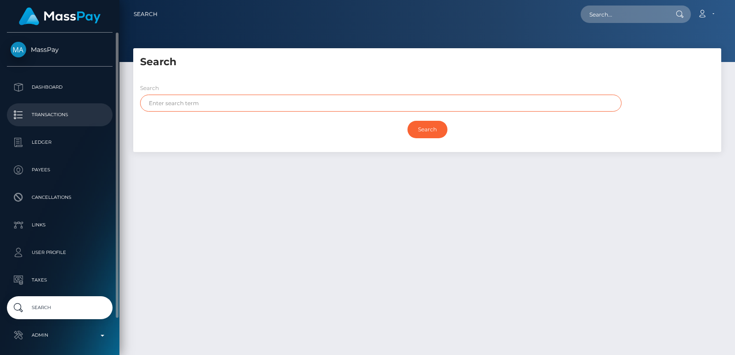
paste input "summer"
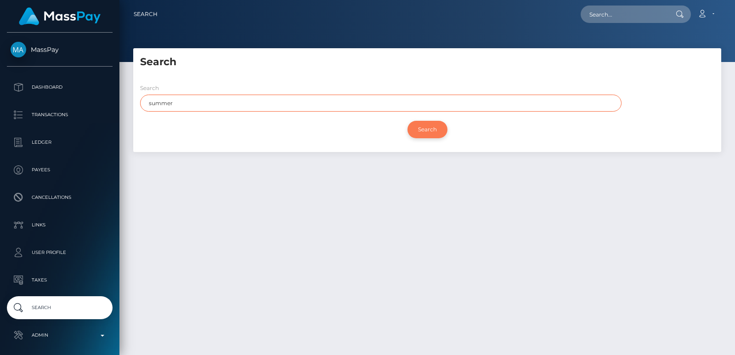
type input "summer"
click at [426, 128] on input "Search" at bounding box center [427, 129] width 40 height 17
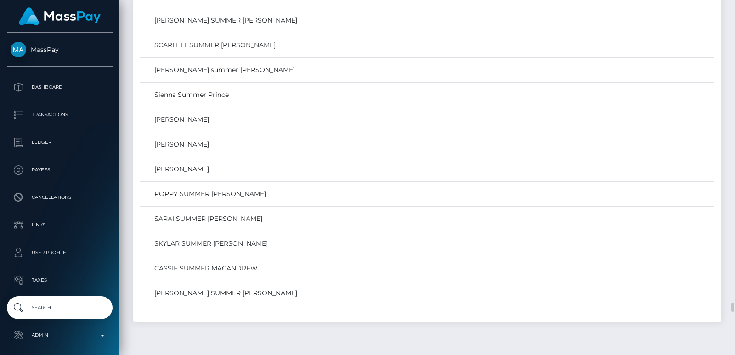
scroll to position [12778, 0]
